Goal: Transaction & Acquisition: Purchase product/service

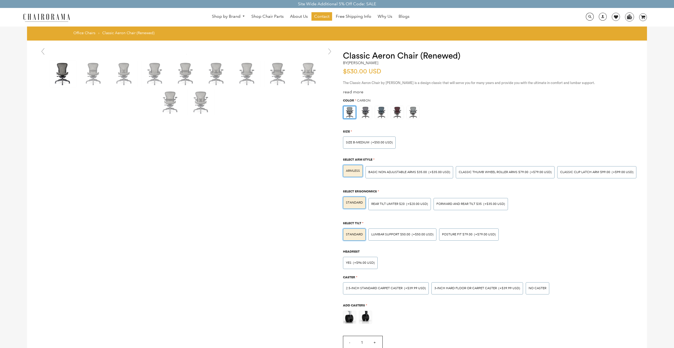
click at [129, 346] on div "Hover to zoom" at bounding box center [337, 292] width 620 height 502
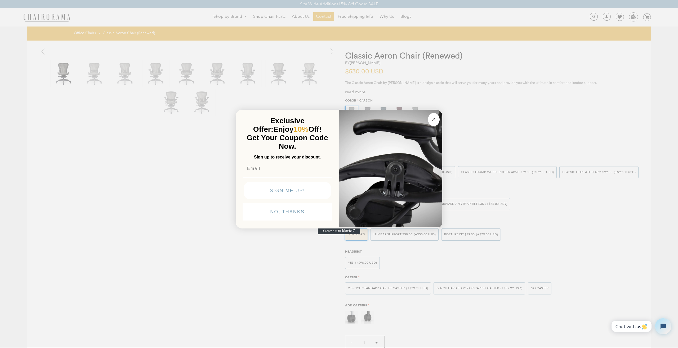
click at [637, 14] on div "Close dialog Exclusive Offer: Enjoy 10% Off! Get Your Coupon Code Now. Sign up …" at bounding box center [339, 173] width 678 height 348
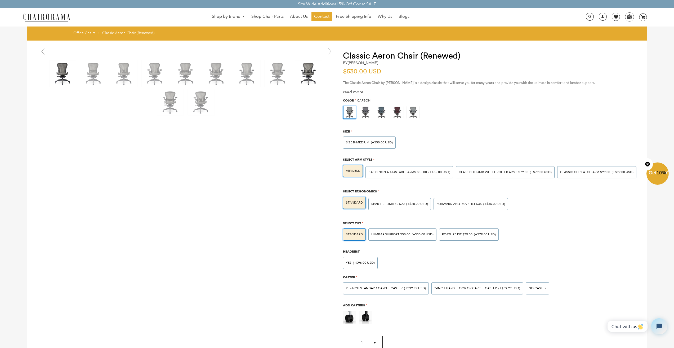
click at [299, 66] on img at bounding box center [308, 73] width 26 height 26
click at [295, 60] on link at bounding box center [309, 73] width 28 height 26
click at [613, 14] on link at bounding box center [616, 17] width 8 height 8
